Goal: Find specific page/section: Find specific page/section

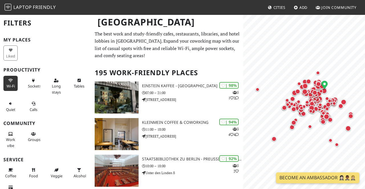
click at [13, 84] on span "Wi-Fi" at bounding box center [11, 85] width 8 height 5
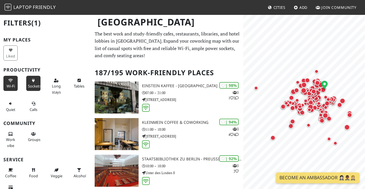
click at [33, 83] on span "Sockets" at bounding box center [34, 85] width 13 height 5
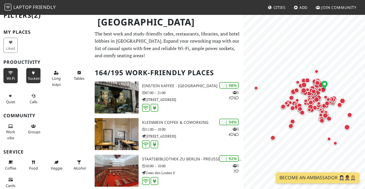
scroll to position [10, 0]
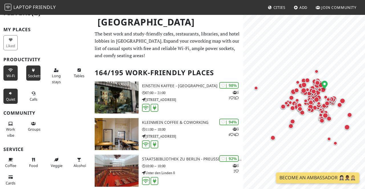
click at [9, 96] on span "Quiet" at bounding box center [10, 98] width 9 height 5
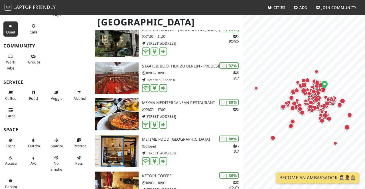
scroll to position [56, 0]
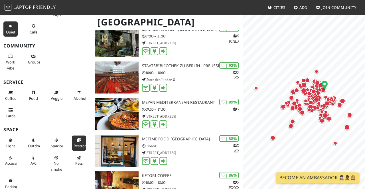
click at [80, 138] on icon at bounding box center [79, 140] width 5 height 4
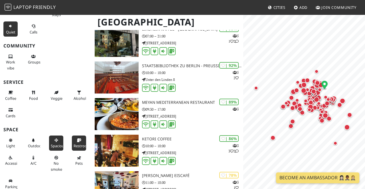
click at [59, 140] on button "Spacious" at bounding box center [56, 142] width 14 height 15
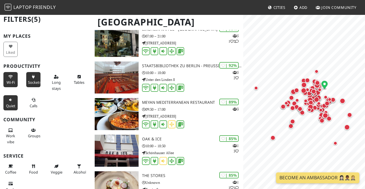
scroll to position [5, 0]
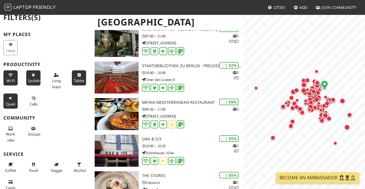
click at [79, 74] on icon at bounding box center [79, 75] width 5 height 4
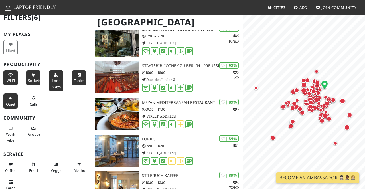
click at [56, 80] on span "Long stays" at bounding box center [56, 83] width 9 height 11
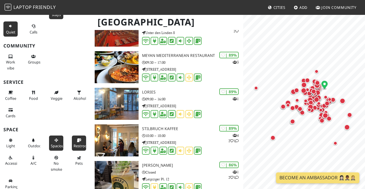
scroll to position [104, 0]
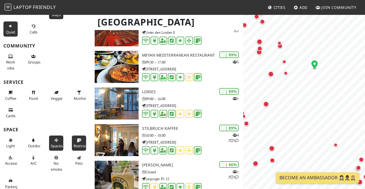
click at [58, 143] on span "Spacious" at bounding box center [58, 145] width 15 height 5
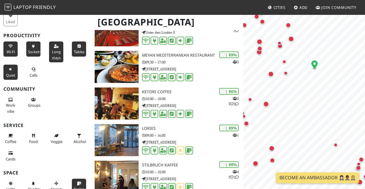
scroll to position [34, 0]
click at [58, 47] on icon at bounding box center [56, 47] width 5 height 4
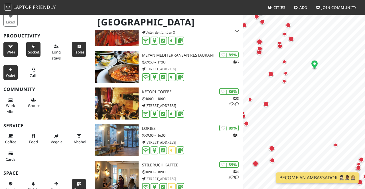
click at [75, 48] on button "Tables" at bounding box center [79, 49] width 14 height 15
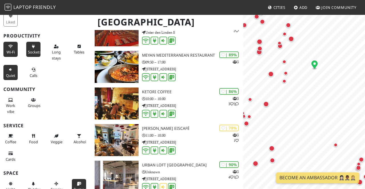
scroll to position [0, 0]
click at [9, 69] on icon at bounding box center [10, 70] width 5 height 4
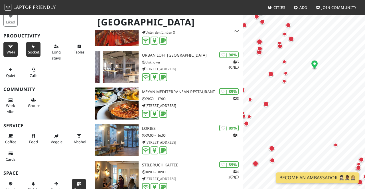
click at [81, 182] on icon at bounding box center [79, 184] width 5 height 4
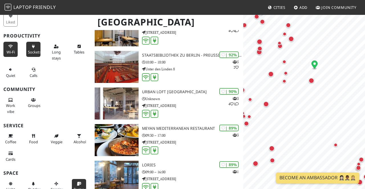
click at [79, 183] on button "Restroom" at bounding box center [79, 186] width 14 height 15
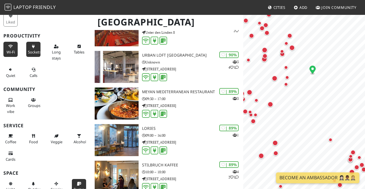
click at [31, 45] on button "Sockets" at bounding box center [33, 49] width 14 height 15
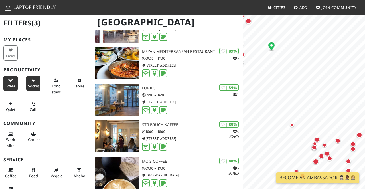
click at [227, 16] on h1 "[GEOGRAPHIC_DATA]" at bounding box center [167, 22] width 149 height 16
